Goal: Find specific page/section: Find specific page/section

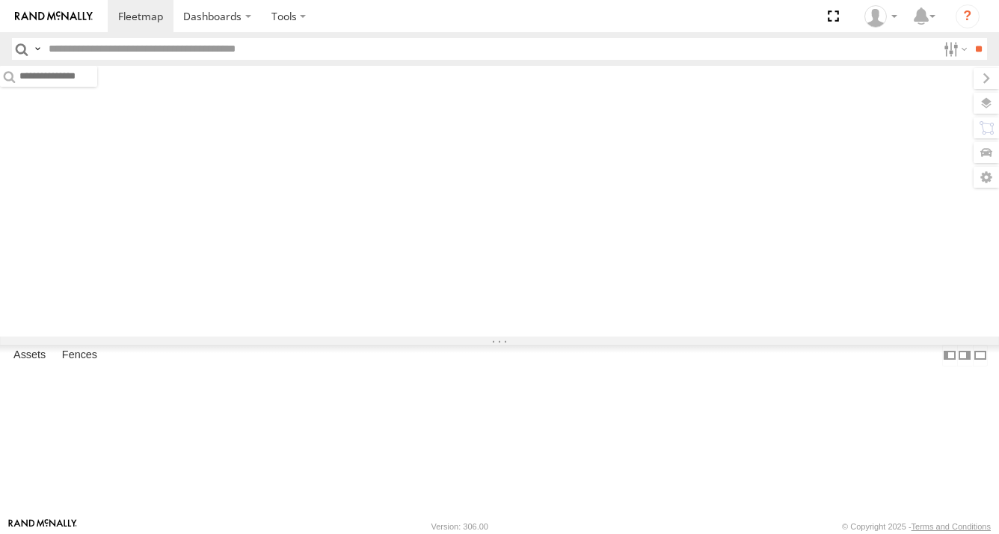
click at [102, 44] on input "text" at bounding box center [490, 49] width 894 height 22
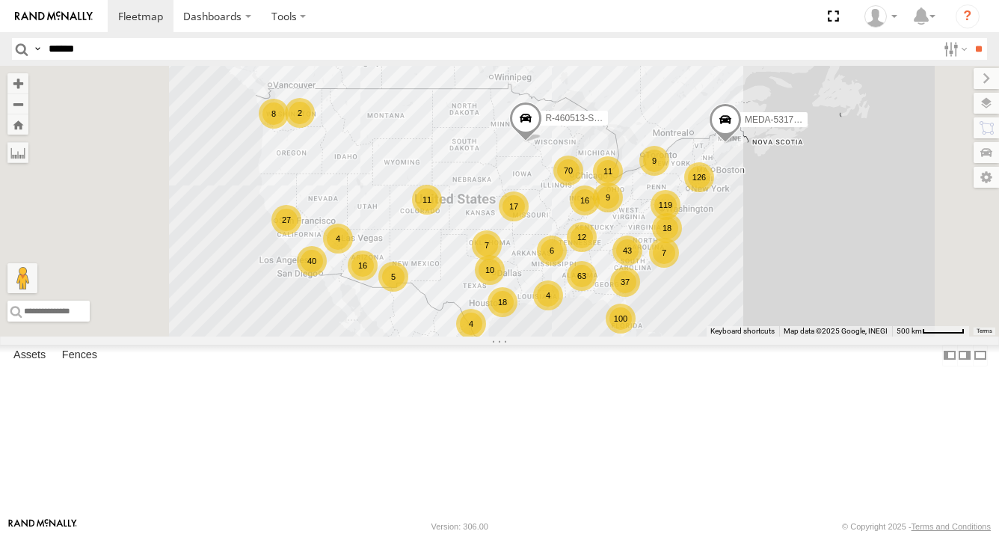
type input "******"
click at [970, 38] on input "**" at bounding box center [978, 49] width 17 height 22
